Goal: Information Seeking & Learning: Check status

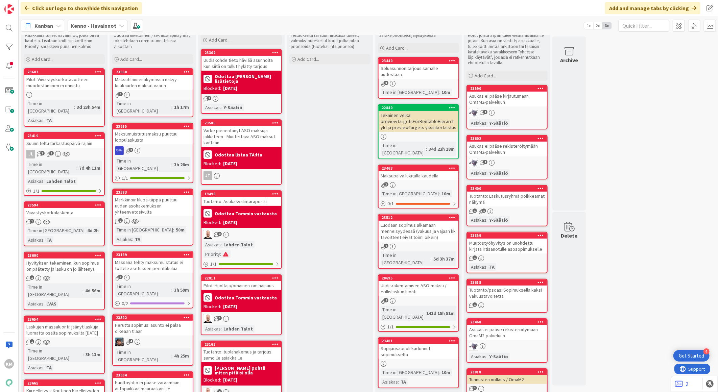
scroll to position [113, 0]
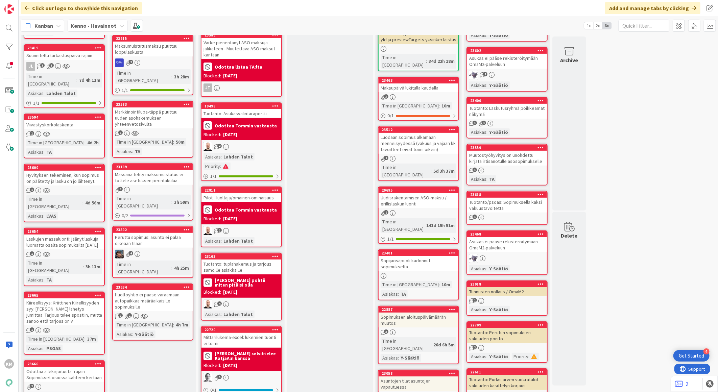
click at [80, 299] on div "Kiireellisyys: Kriittinen Kiirellisyyden syy: [PERSON_NAME] lähetys jumittaa. T…" at bounding box center [64, 312] width 80 height 27
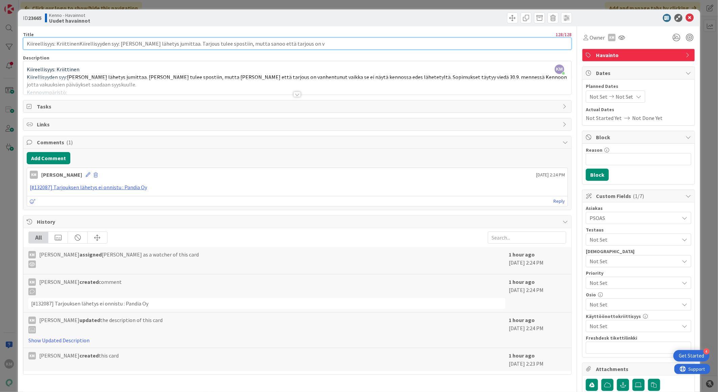
drag, startPoint x: 117, startPoint y: 43, endPoint x: -2, endPoint y: 45, distance: 118.7
click at [0, 45] on html "4 Get Started KM Click our logo to show/hide this navigation Add and manage tab…" at bounding box center [359, 196] width 718 height 392
type input "[PERSON_NAME] lähetys jumittaa. Tarjous tulee spostiin, mutta sanoo että tarjou…"
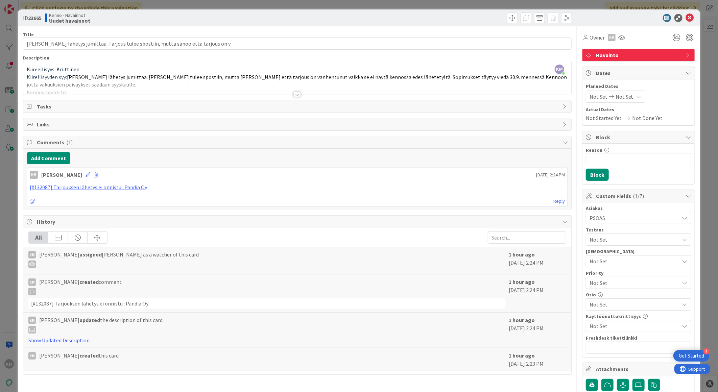
click at [689, 16] on div at bounding box center [636, 18] width 120 height 8
click at [686, 20] on icon at bounding box center [690, 18] width 8 height 8
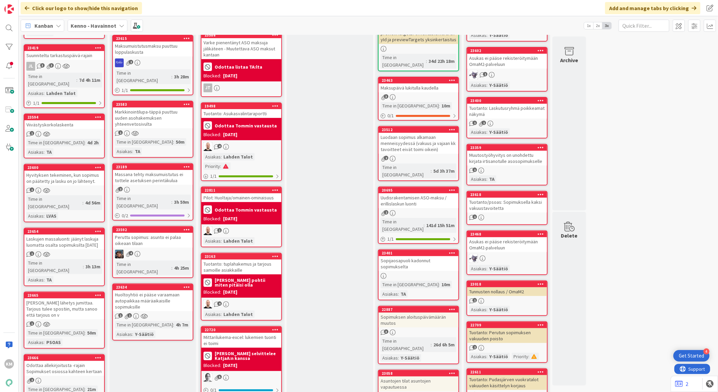
click at [76, 299] on div "[PERSON_NAME] lähetys jumittaa. Tarjous tulee spostiin, mutta sanoo että tarjou…" at bounding box center [64, 309] width 80 height 21
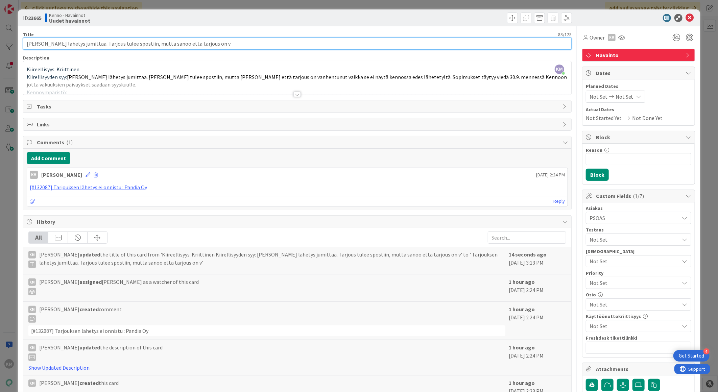
click at [217, 42] on input "[PERSON_NAME] lähetys jumittaa. Tarjous tulee spostiin, mutta sanoo että tarjou…" at bounding box center [297, 44] width 549 height 12
type input "[PERSON_NAME] lähetys jumittaa. Tarjous tulee spostiin, mutta sanoo että tarjou…"
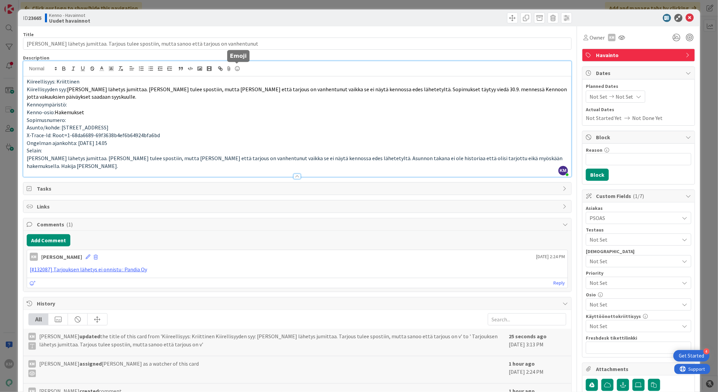
click at [235, 70] on div "KM [PERSON_NAME] just joined Kiireellisyys: Kriittinen Kiirellisyyden syy: [PER…" at bounding box center [297, 119] width 548 height 116
click at [686, 17] on icon at bounding box center [690, 18] width 8 height 8
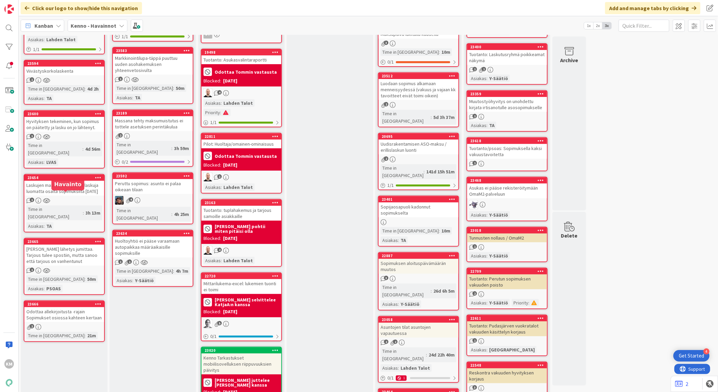
scroll to position [188, 0]
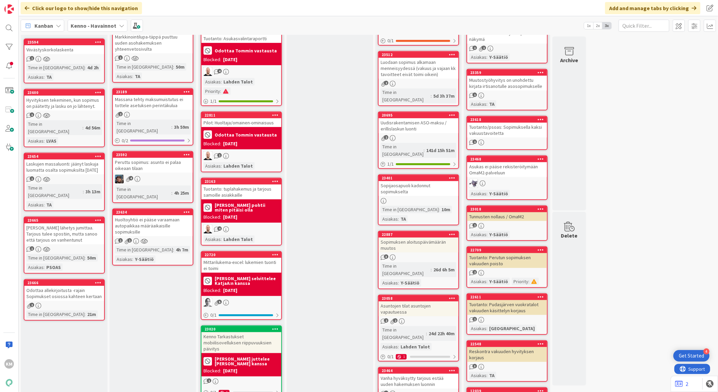
click at [76, 303] on div "2" at bounding box center [64, 306] width 80 height 6
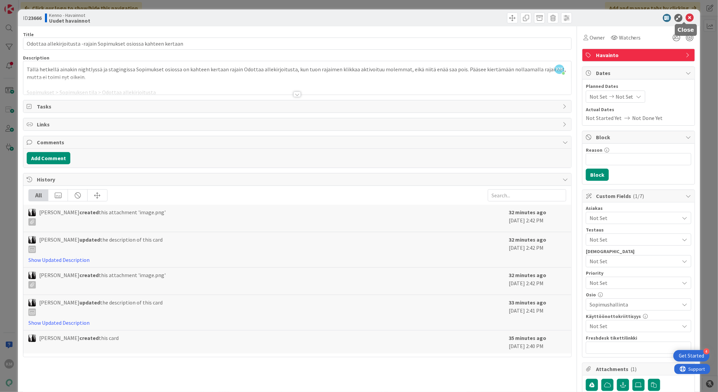
click at [686, 20] on icon at bounding box center [690, 18] width 8 height 8
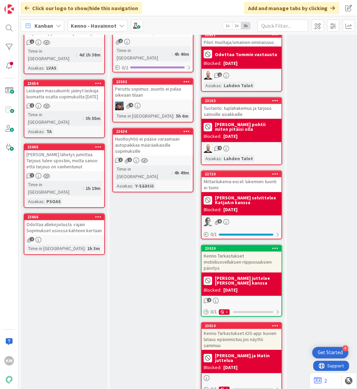
scroll to position [263, 0]
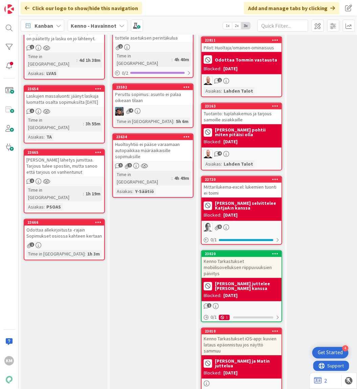
click at [72, 156] on div "[PERSON_NAME] lähetys jumittaa. Tarjous tulee spostiin, mutta sanoo että tarjou…" at bounding box center [64, 166] width 80 height 21
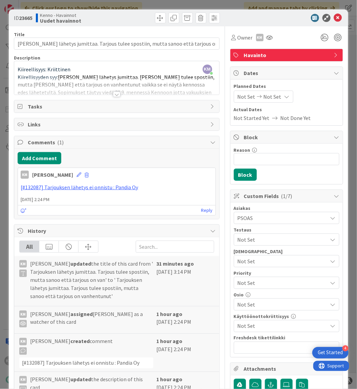
click at [109, 93] on div at bounding box center [116, 85] width 205 height 17
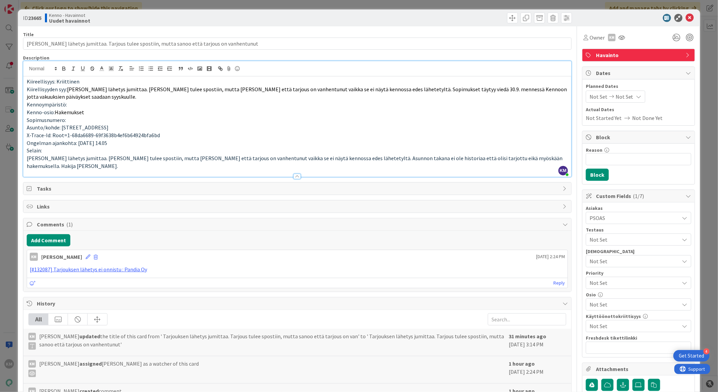
click at [36, 15] on b "23665" at bounding box center [35, 18] width 14 height 7
copy b "23665"
click at [686, 15] on icon at bounding box center [690, 18] width 8 height 8
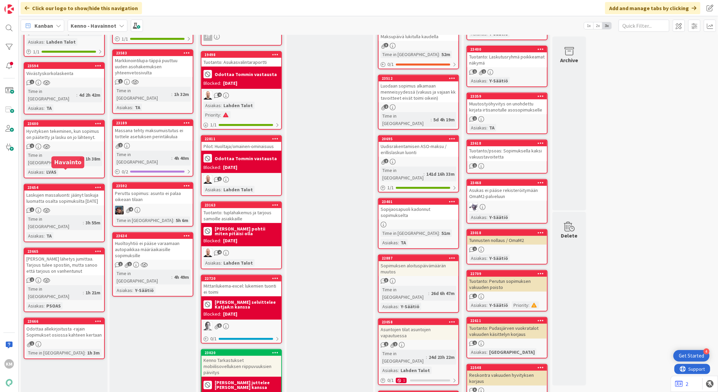
scroll to position [188, 0]
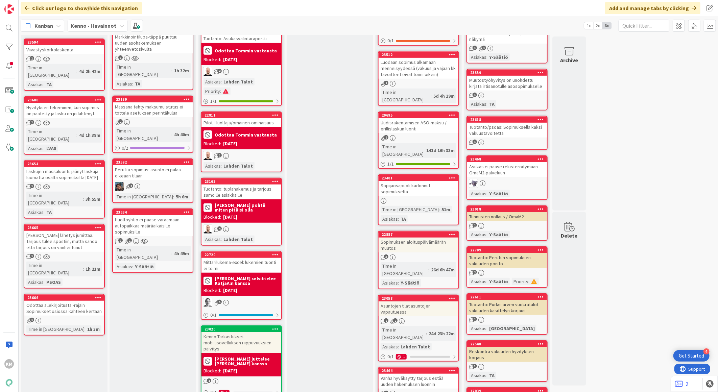
click at [79, 231] on div "[PERSON_NAME] lähetys jumittaa. Tarjous tulee spostiin, mutta sanoo että tarjou…" at bounding box center [64, 241] width 80 height 21
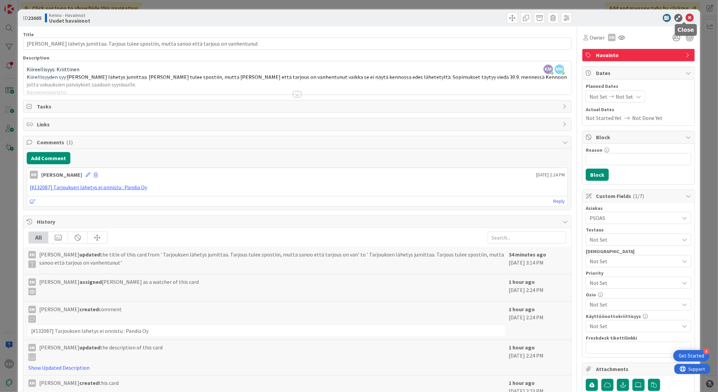
click at [686, 15] on icon at bounding box center [690, 18] width 8 height 8
